Goal: Task Accomplishment & Management: Manage account settings

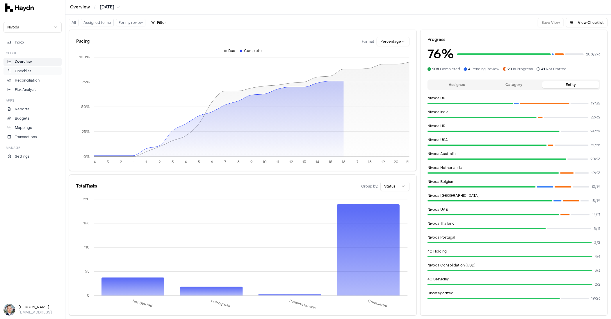
click at [31, 69] on li "Checklist" at bounding box center [32, 71] width 53 height 5
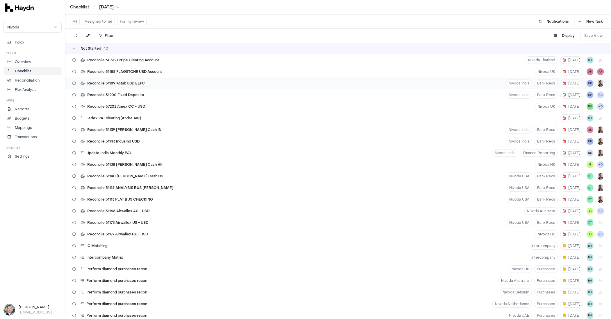
click at [109, 86] on div "Reconcile 51189 Kotak USD EEFC" at bounding box center [108, 83] width 77 height 11
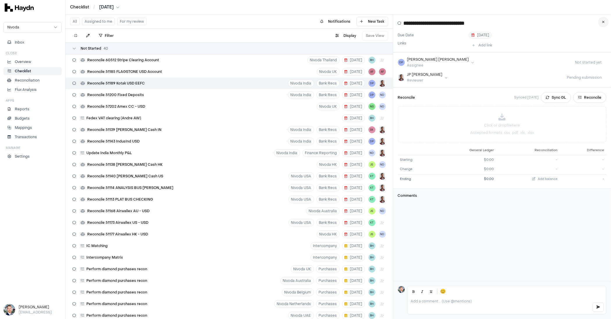
click at [603, 22] on icon at bounding box center [603, 21] width 3 height 3
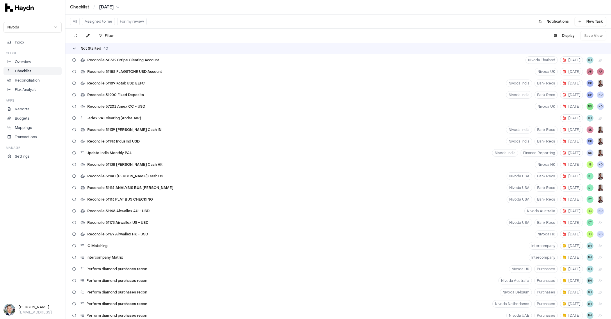
click at [95, 50] on span "Not Started" at bounding box center [91, 48] width 21 height 5
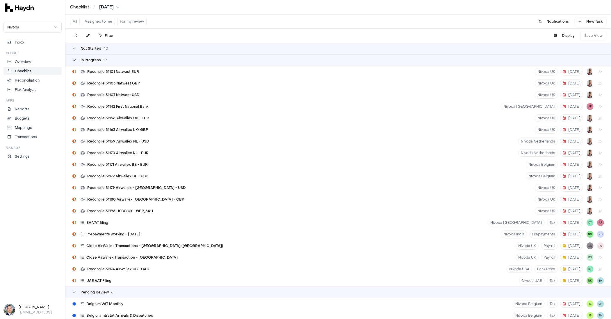
click at [94, 61] on span "In Progress" at bounding box center [91, 60] width 20 height 5
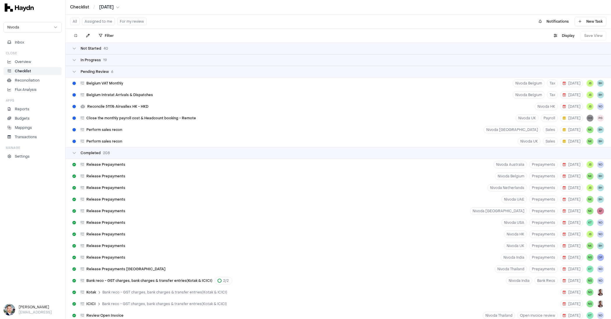
click at [93, 69] on div "Pending Review 6" at bounding box center [337, 72] width 545 height 12
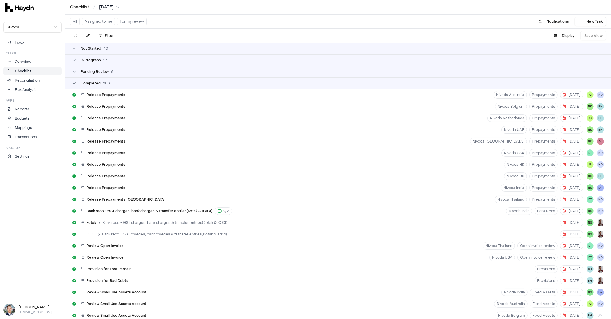
click at [94, 81] on span "Completed" at bounding box center [91, 83] width 20 height 5
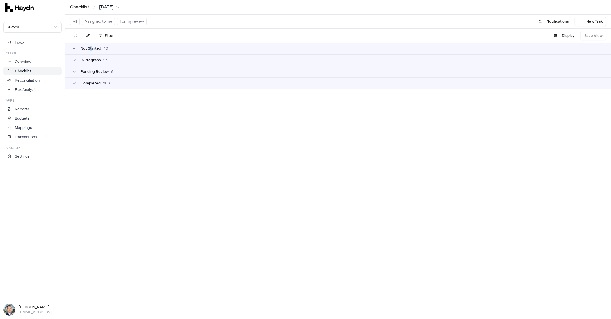
click at [91, 49] on span "Not Started" at bounding box center [91, 48] width 21 height 5
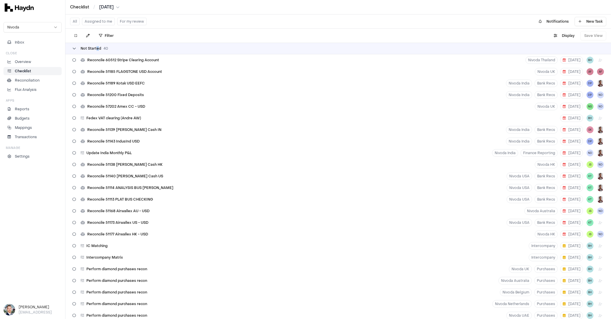
click at [98, 48] on span "Not Started" at bounding box center [91, 48] width 21 height 5
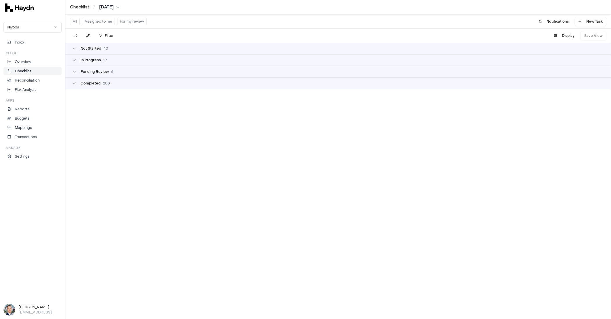
click at [103, 62] on div "In Progress 19" at bounding box center [337, 60] width 545 height 12
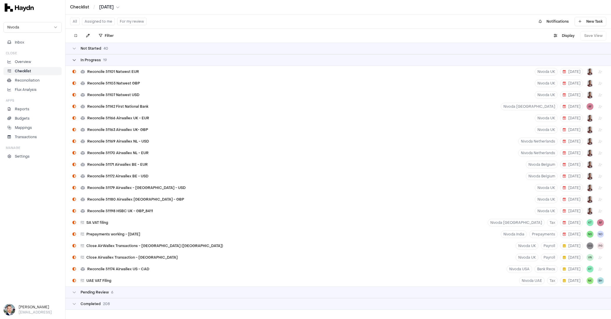
click at [103, 60] on div "In Progress 19" at bounding box center [94, 60] width 26 height 5
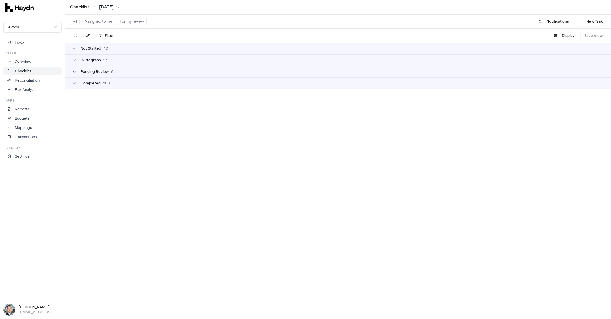
click at [103, 73] on span "Pending Review" at bounding box center [95, 71] width 28 height 5
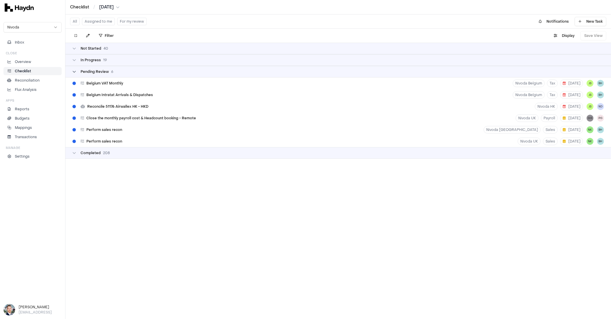
click at [104, 73] on span "Pending Review" at bounding box center [95, 71] width 28 height 5
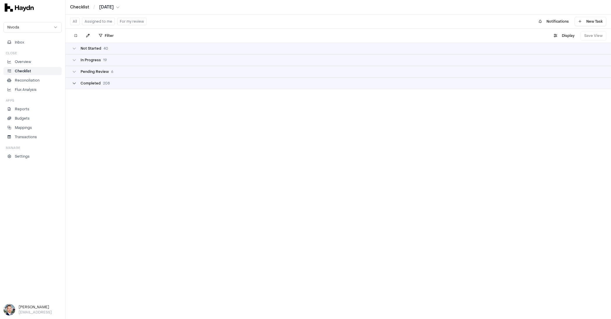
drag, startPoint x: 106, startPoint y: 84, endPoint x: 108, endPoint y: 81, distance: 3.0
click at [106, 84] on span "208" at bounding box center [106, 83] width 7 height 5
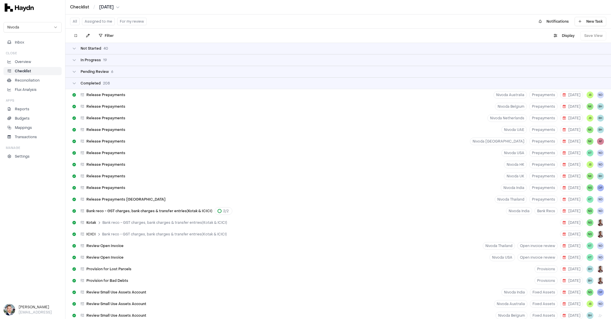
click at [111, 88] on div "Completed 208" at bounding box center [337, 84] width 545 height 12
